Goal: Task Accomplishment & Management: Use online tool/utility

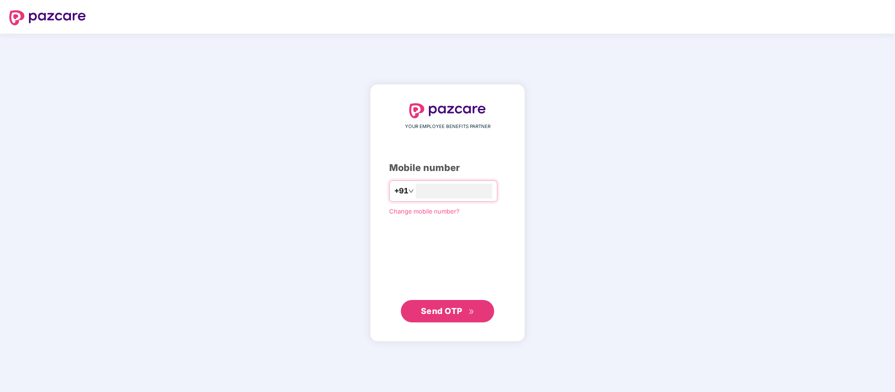
type input "**********"
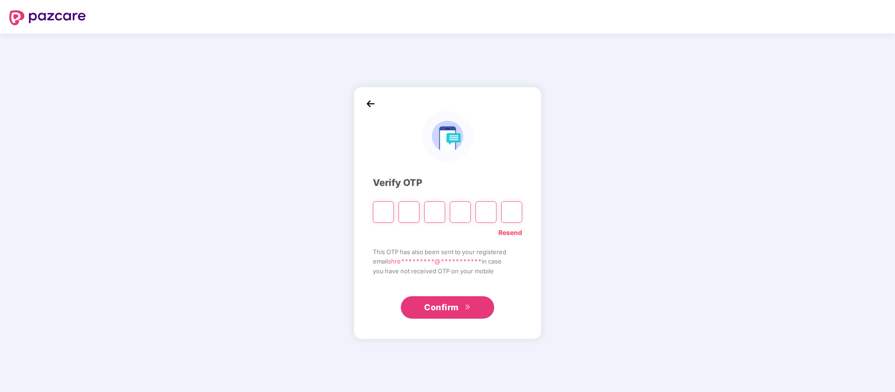
type input "*"
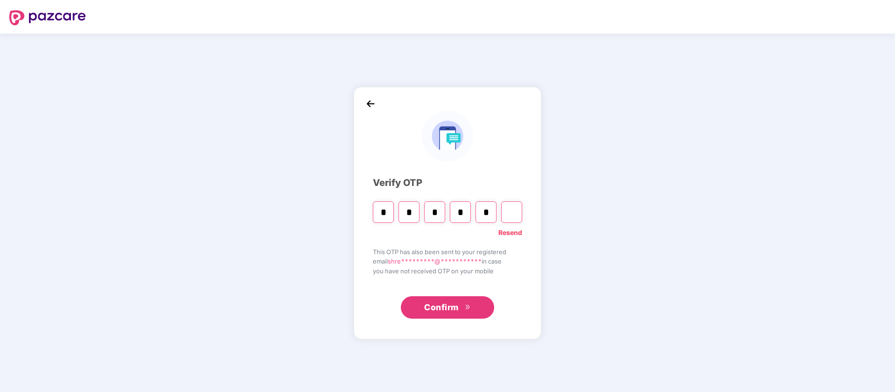
type input "*"
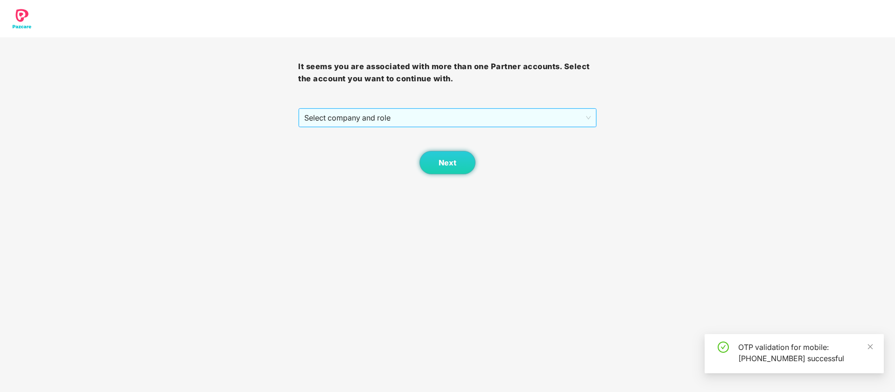
click at [361, 112] on span "Select company and role" at bounding box center [447, 118] width 286 height 18
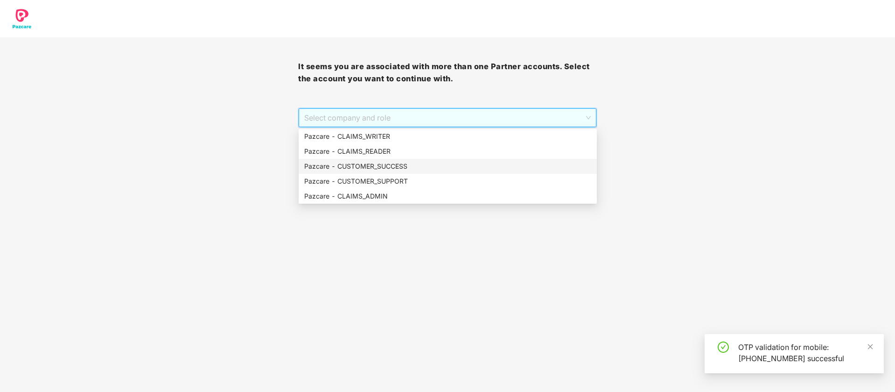
click at [409, 168] on div "Pazcare - CUSTOMER_SUCCESS" at bounding box center [447, 166] width 287 height 10
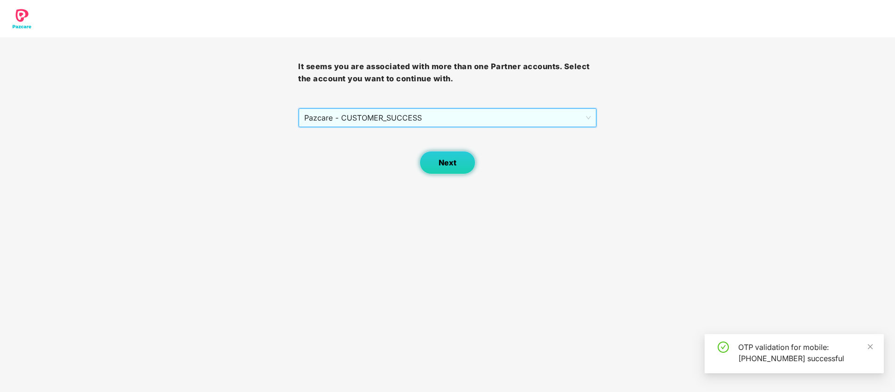
click at [453, 169] on button "Next" at bounding box center [448, 162] width 56 height 23
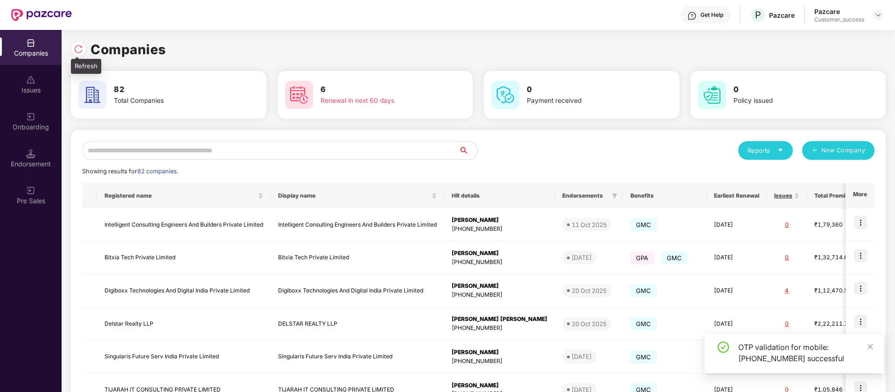
click at [77, 47] on img at bounding box center [78, 48] width 9 height 9
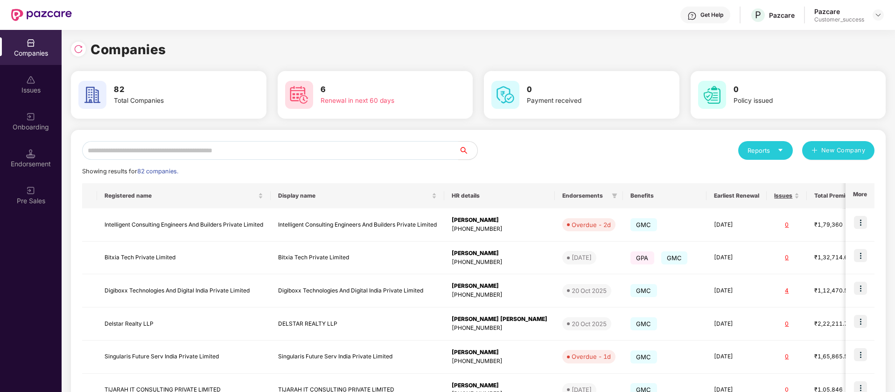
click at [38, 126] on div "Onboarding" at bounding box center [31, 126] width 62 height 9
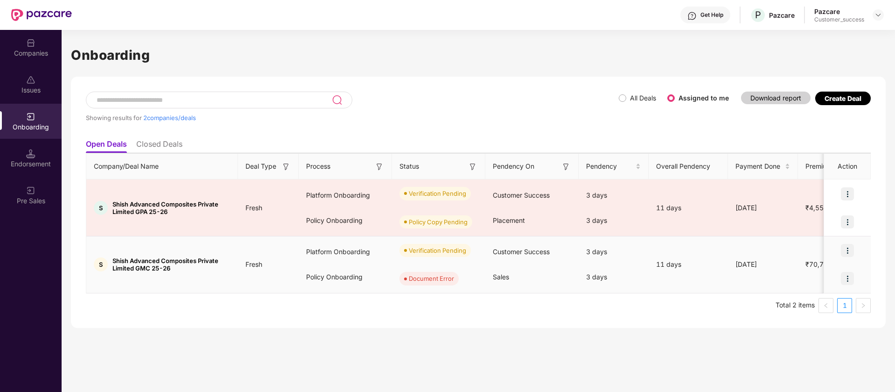
click at [848, 250] on img at bounding box center [847, 250] width 13 height 13
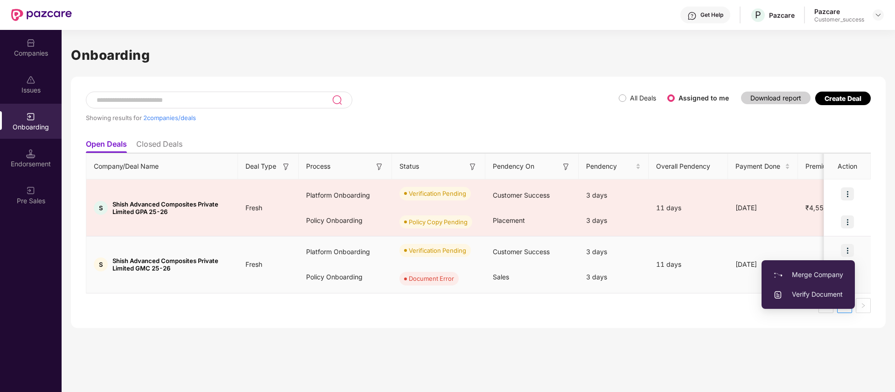
click at [840, 298] on span "Verify Document" at bounding box center [808, 294] width 70 height 10
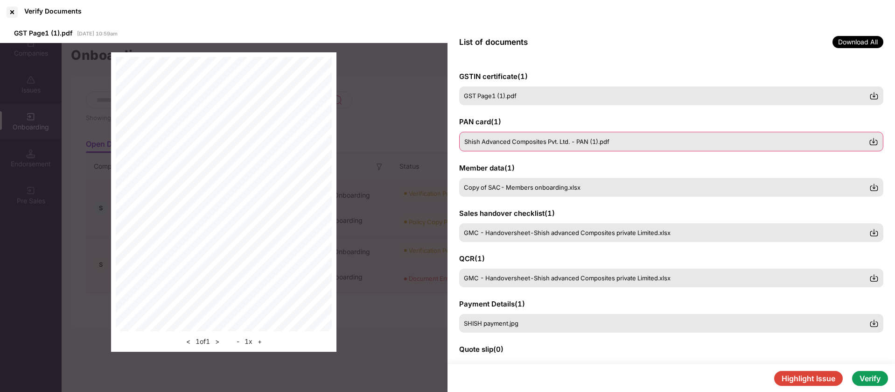
click at [605, 142] on span "Shish Advanced Composites Pvt. Ltd. - PAN (1).pdf" at bounding box center [536, 141] width 145 height 7
click at [537, 196] on div "GSTIN certificate ( 1 ) GST Page1 (1).pdf PAN card ( 1 ) Shish Advanced Composi…" at bounding box center [672, 212] width 448 height 304
click at [537, 190] on span "Copy of SAC- Members onboarding.xlsx" at bounding box center [522, 186] width 117 height 7
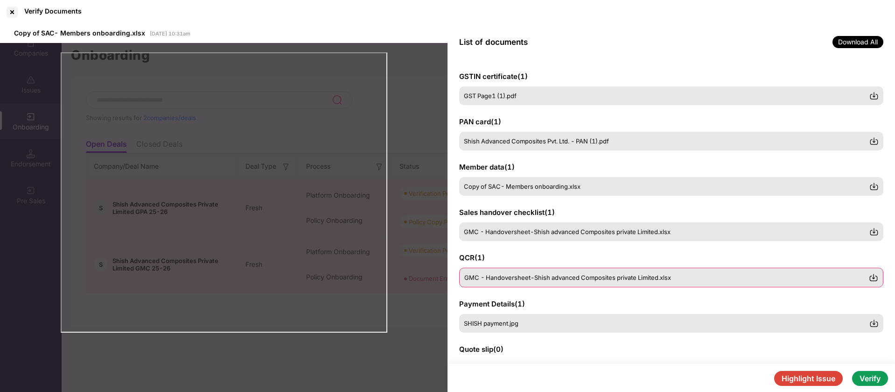
click at [567, 278] on span "GMC - Handoversheet-Shish advanced Composites private Limited.xlsx" at bounding box center [567, 277] width 207 height 7
click at [879, 380] on button "Verify" at bounding box center [870, 378] width 36 height 15
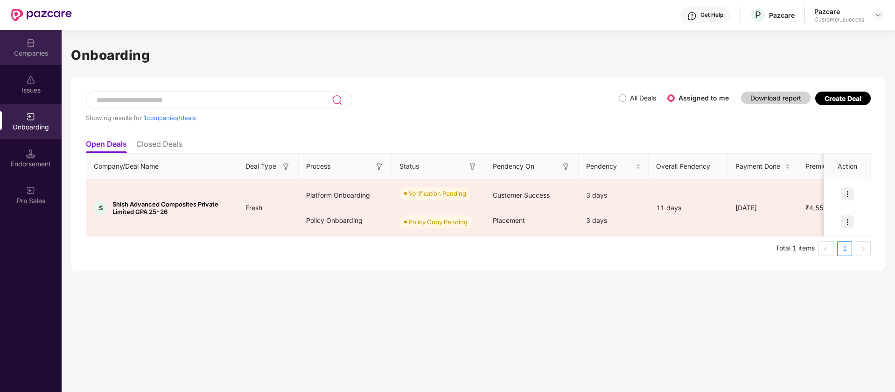
click at [33, 58] on div "Companies" at bounding box center [31, 47] width 62 height 35
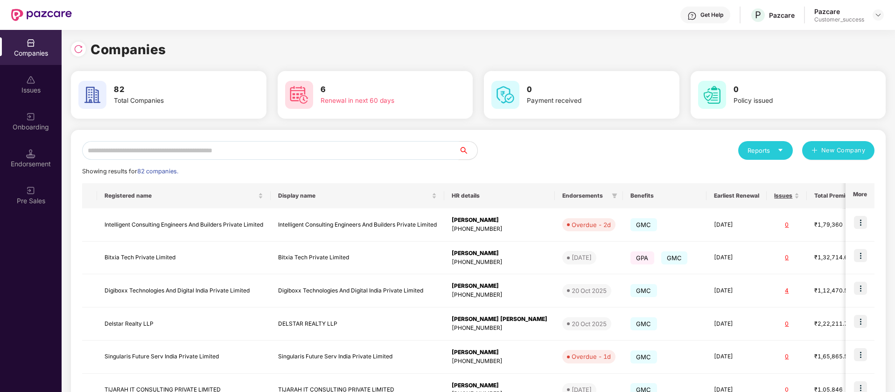
click at [149, 153] on input "text" at bounding box center [270, 150] width 377 height 19
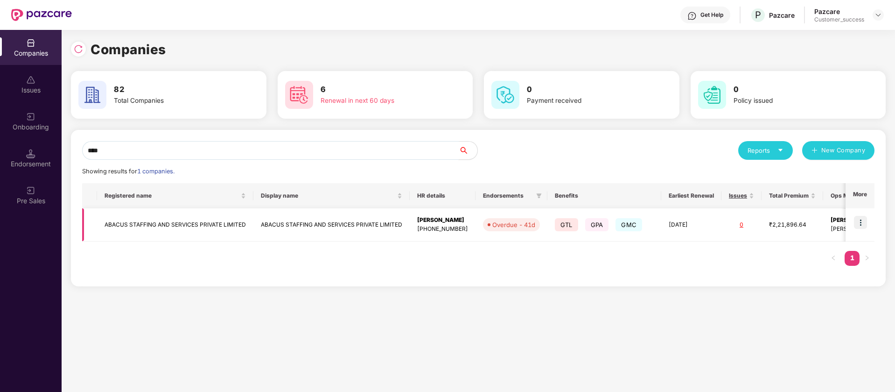
type input "****"
click at [863, 223] on img at bounding box center [860, 222] width 13 height 13
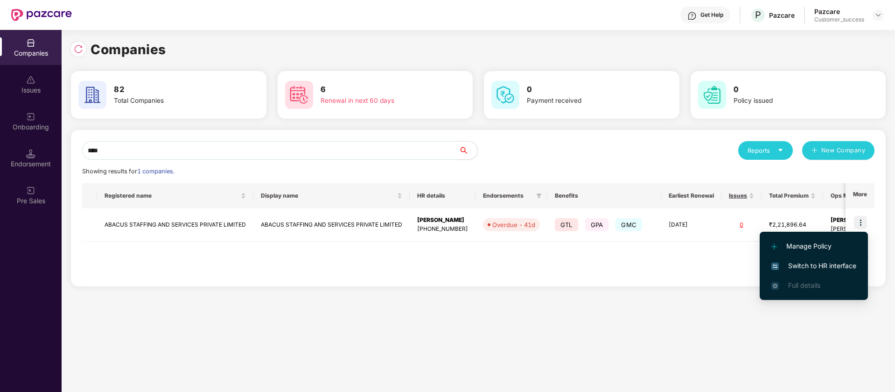
click at [836, 266] on span "Switch to HR interface" at bounding box center [814, 265] width 85 height 10
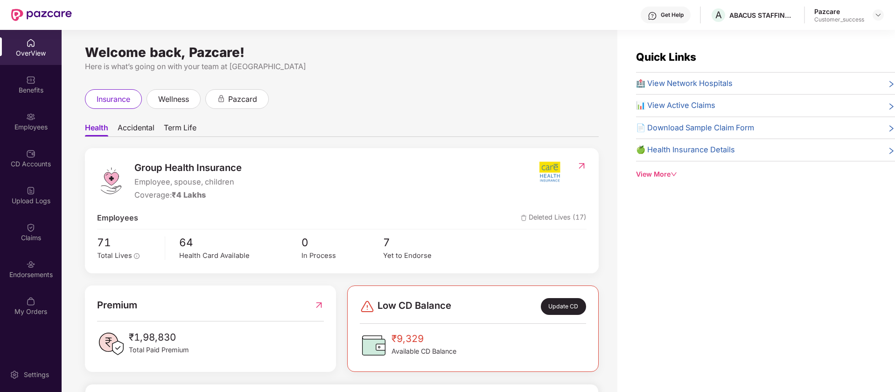
click at [19, 136] on div "Employees" at bounding box center [31, 121] width 62 height 35
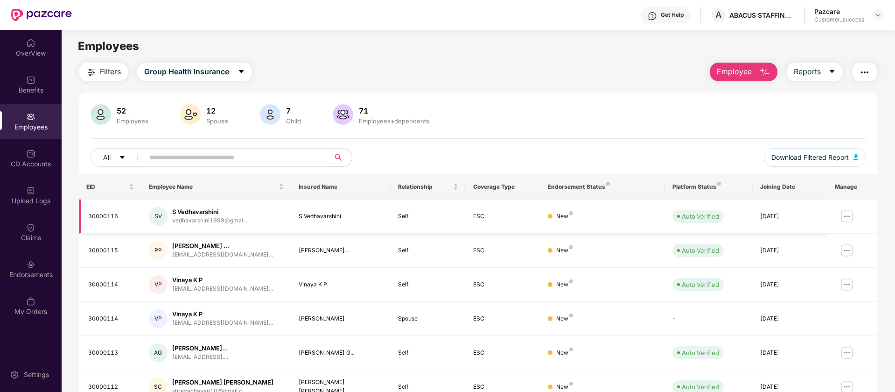
click at [105, 215] on div "30000116" at bounding box center [111, 216] width 46 height 9
copy div "30000116"
click at [193, 157] on input "text" at bounding box center [233, 157] width 168 height 14
paste input "********"
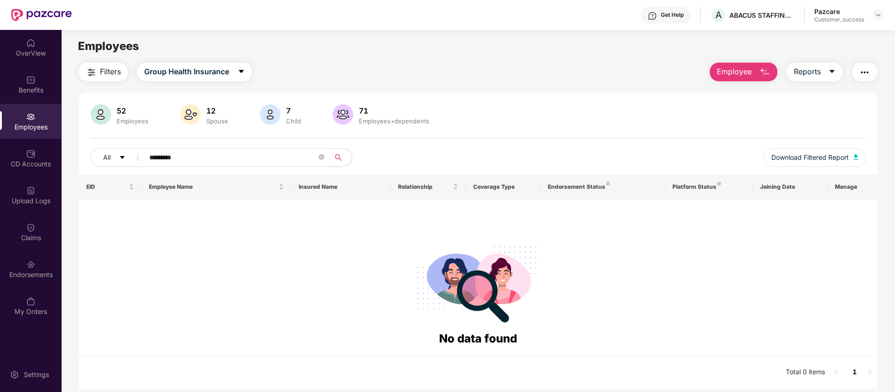
click at [168, 157] on input "*********" at bounding box center [233, 157] width 168 height 14
click at [204, 155] on input "********" at bounding box center [233, 157] width 168 height 14
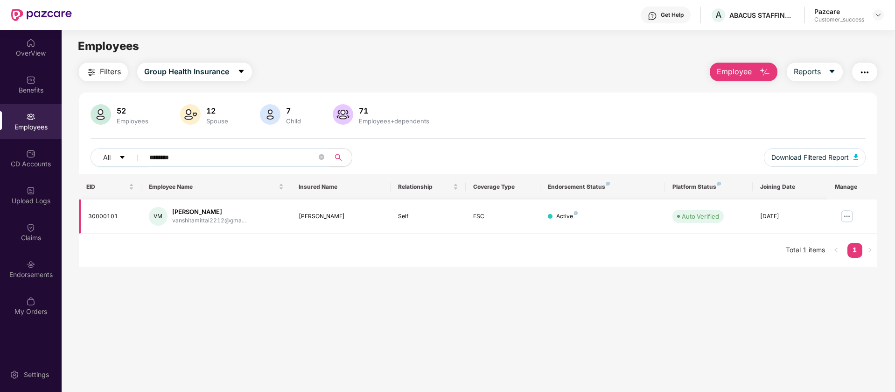
type input "********"
click at [846, 216] on img at bounding box center [847, 216] width 15 height 15
click at [104, 216] on div "30000101" at bounding box center [111, 216] width 46 height 9
copy div "30000101"
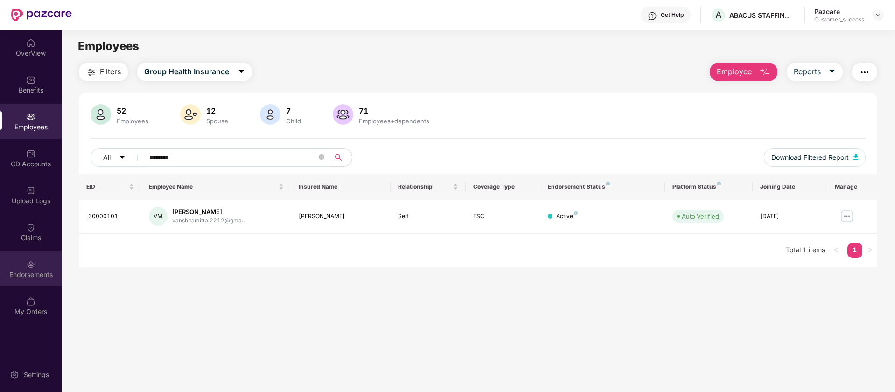
click at [41, 262] on div "Endorsements" at bounding box center [31, 268] width 62 height 35
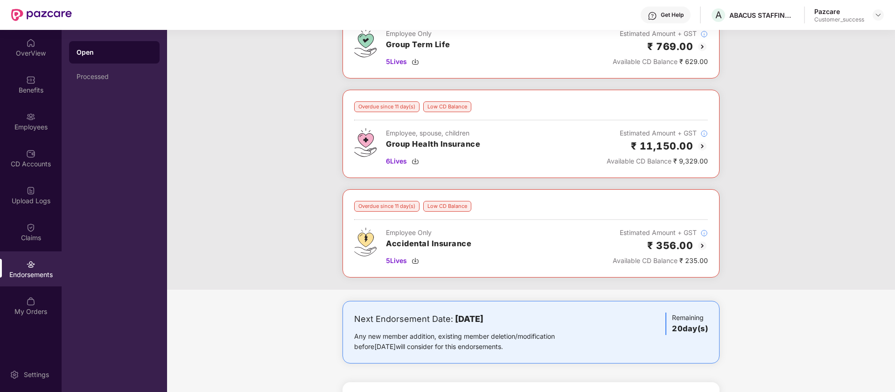
scroll to position [243, 0]
